Goal: Task Accomplishment & Management: Use online tool/utility

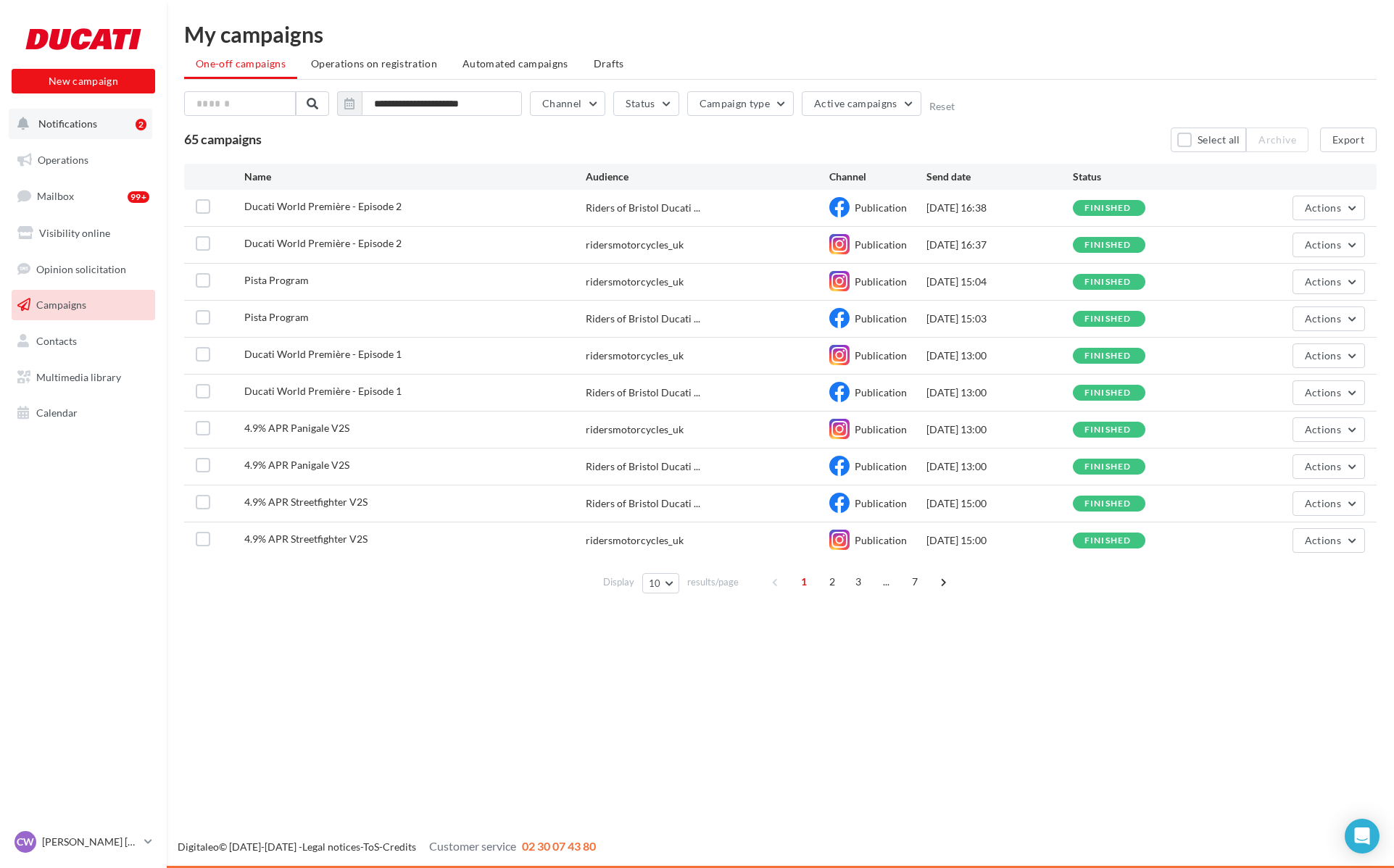
click at [78, 120] on span "Notifications" at bounding box center [68, 123] width 59 height 13
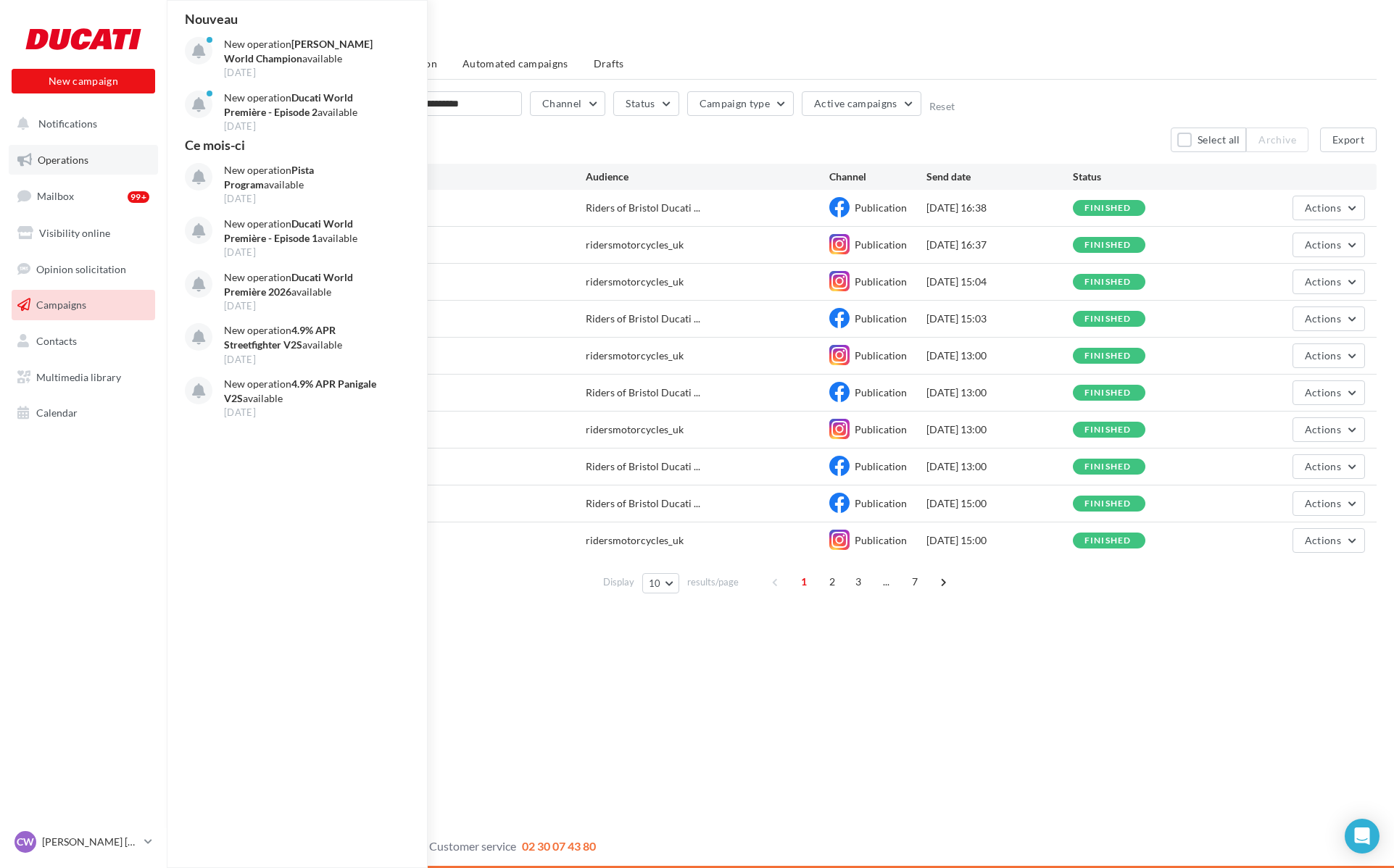
click at [76, 154] on span "Operations" at bounding box center [63, 160] width 50 height 13
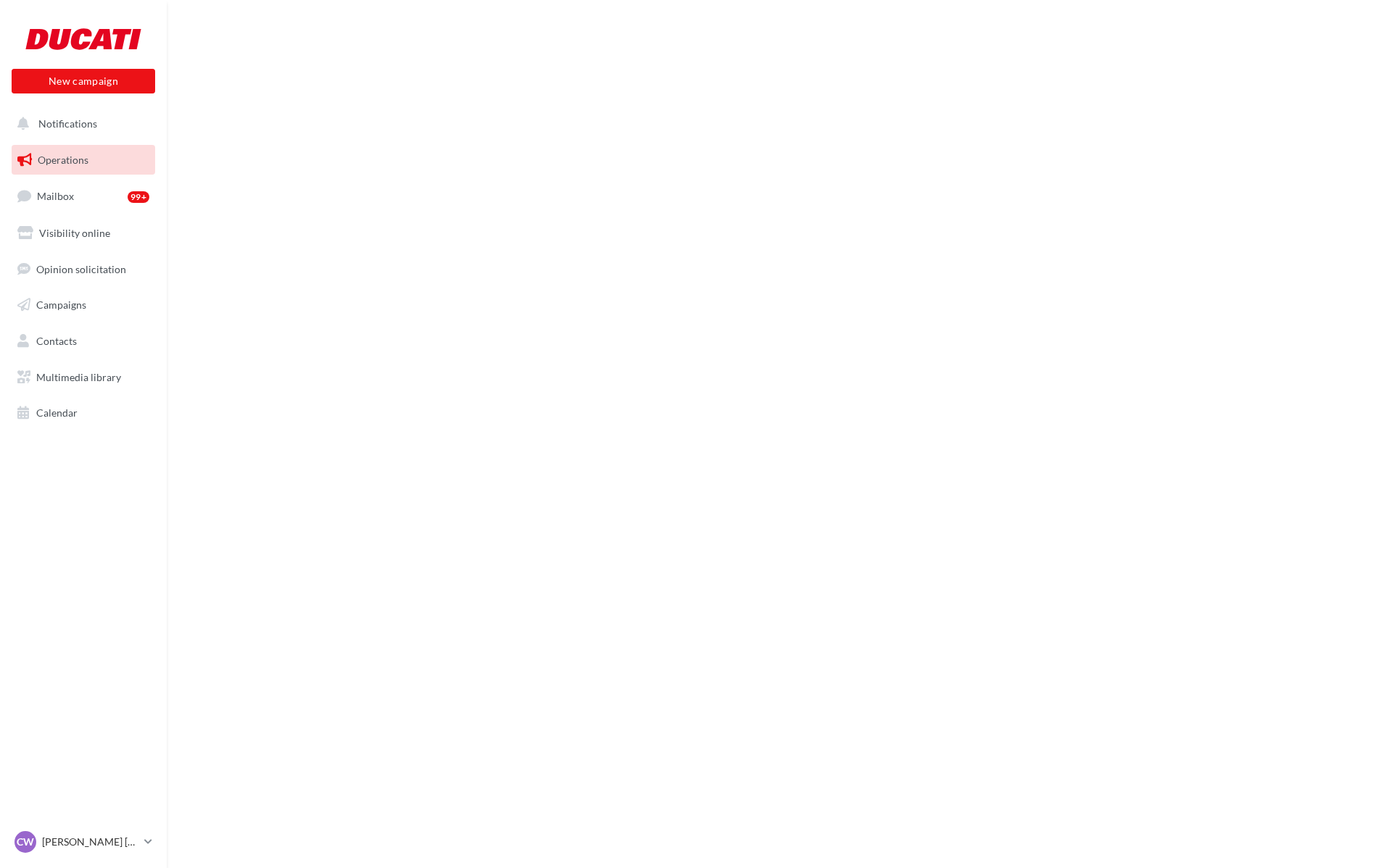
click at [620, 328] on div "New campaign New campaign Notifications Operations Mailbox 99+ Visibility onlin…" at bounding box center [697, 434] width 1394 height 868
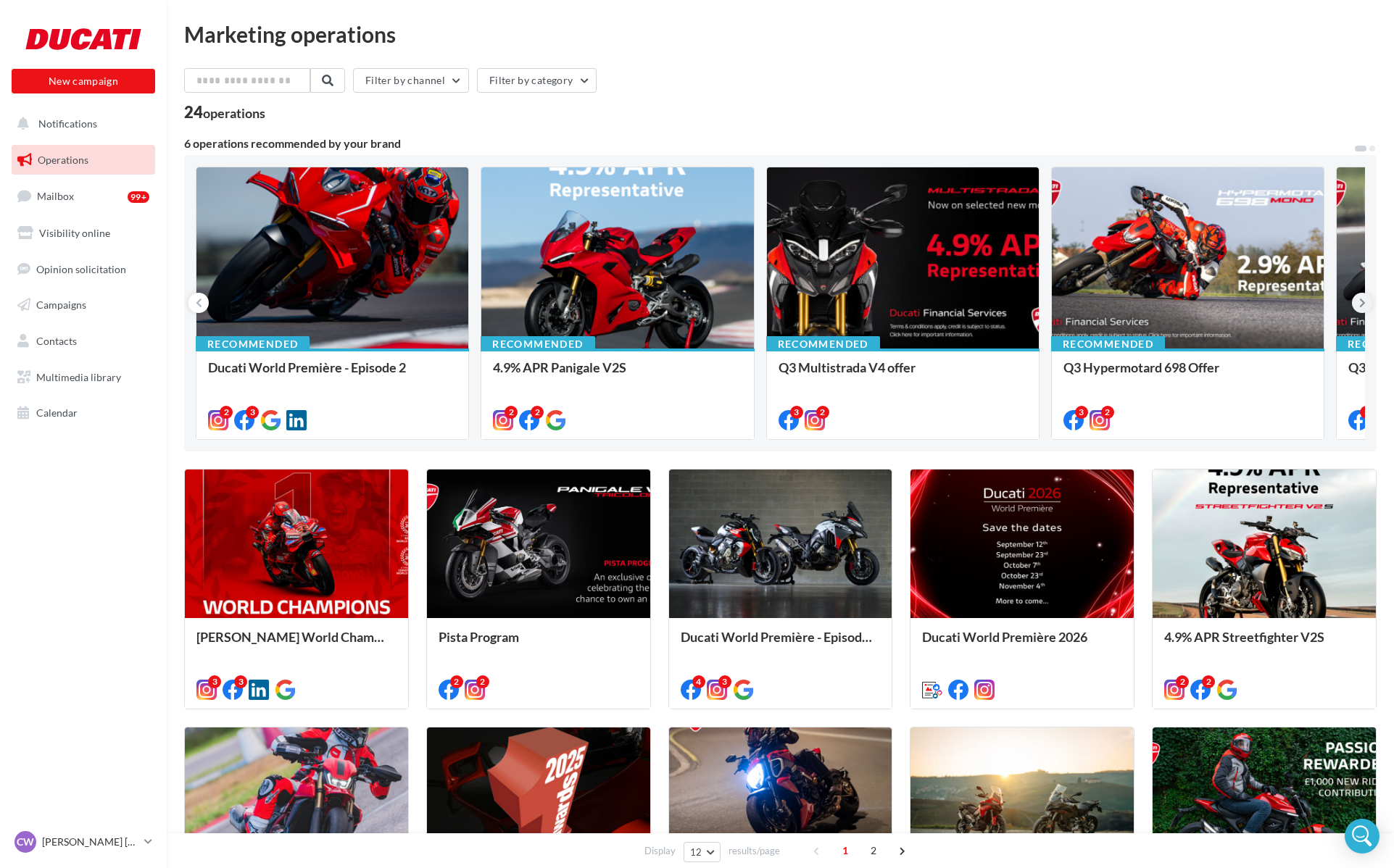
click at [1364, 301] on icon at bounding box center [1362, 302] width 7 height 15
